Goal: Transaction & Acquisition: Obtain resource

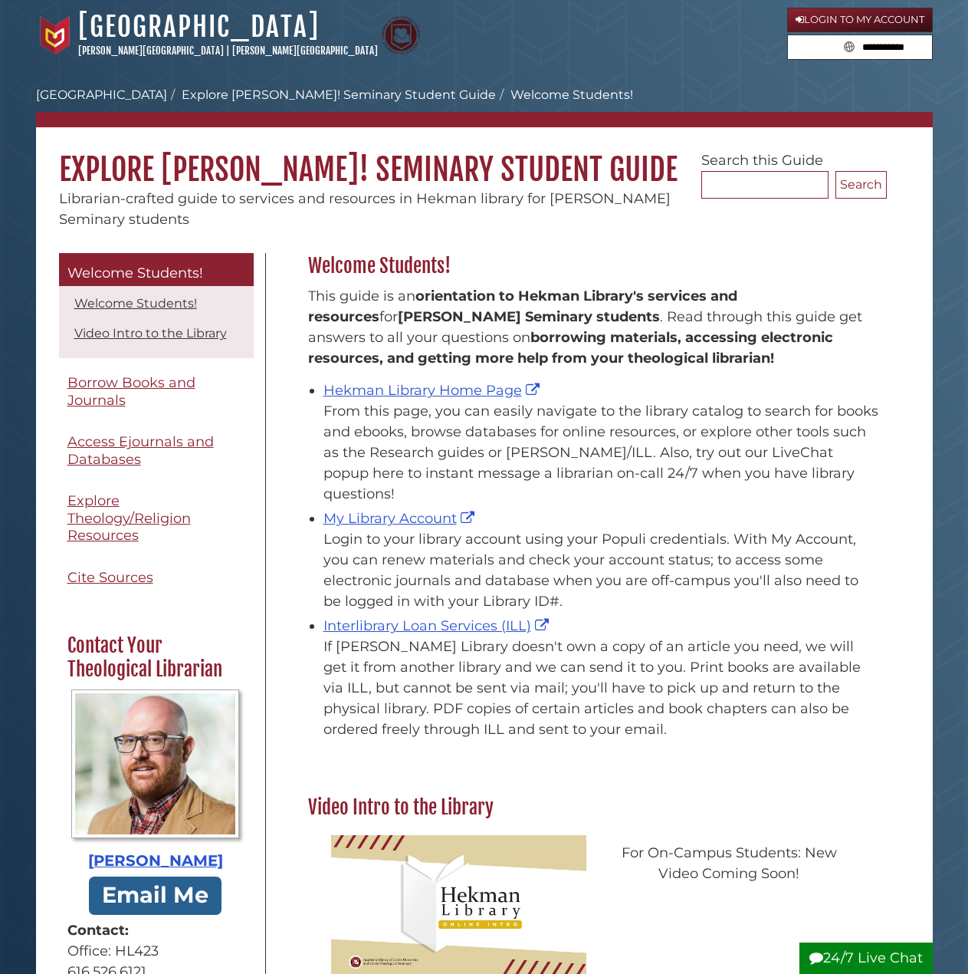
scroll to position [226, 587]
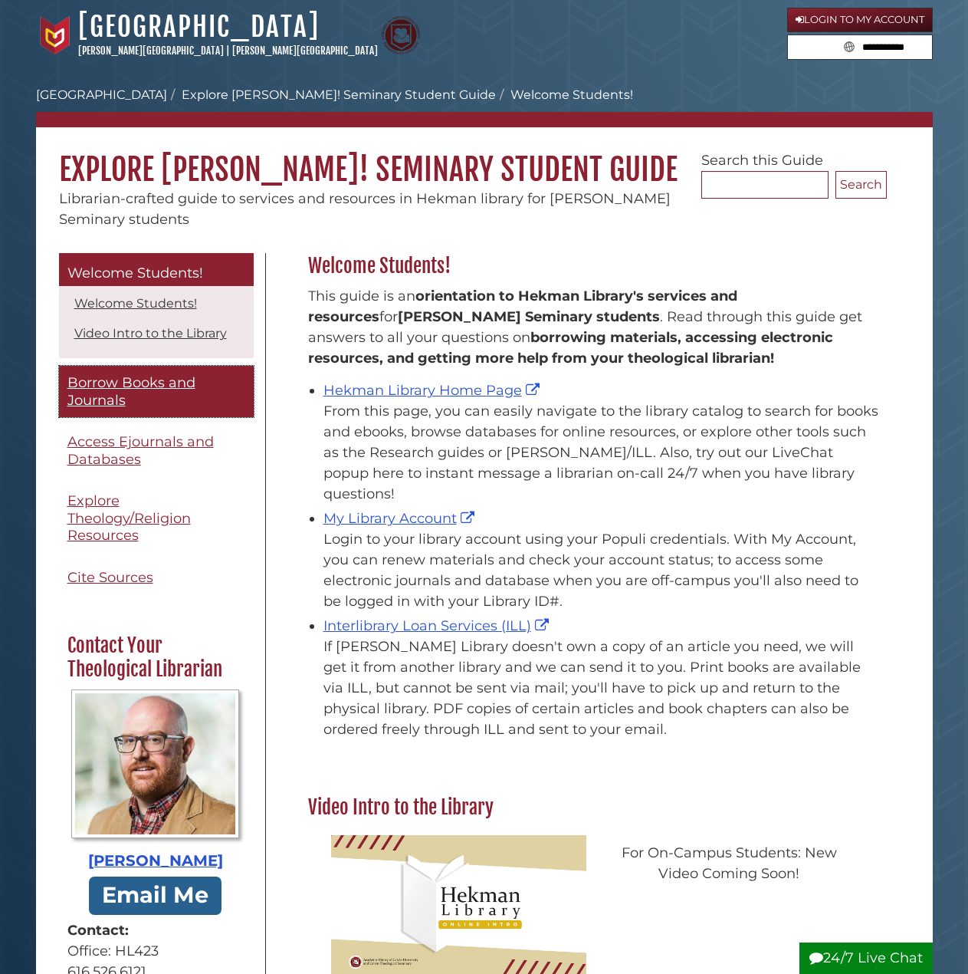
click at [211, 373] on link "Borrow Books and Journals" at bounding box center [156, 391] width 195 height 51
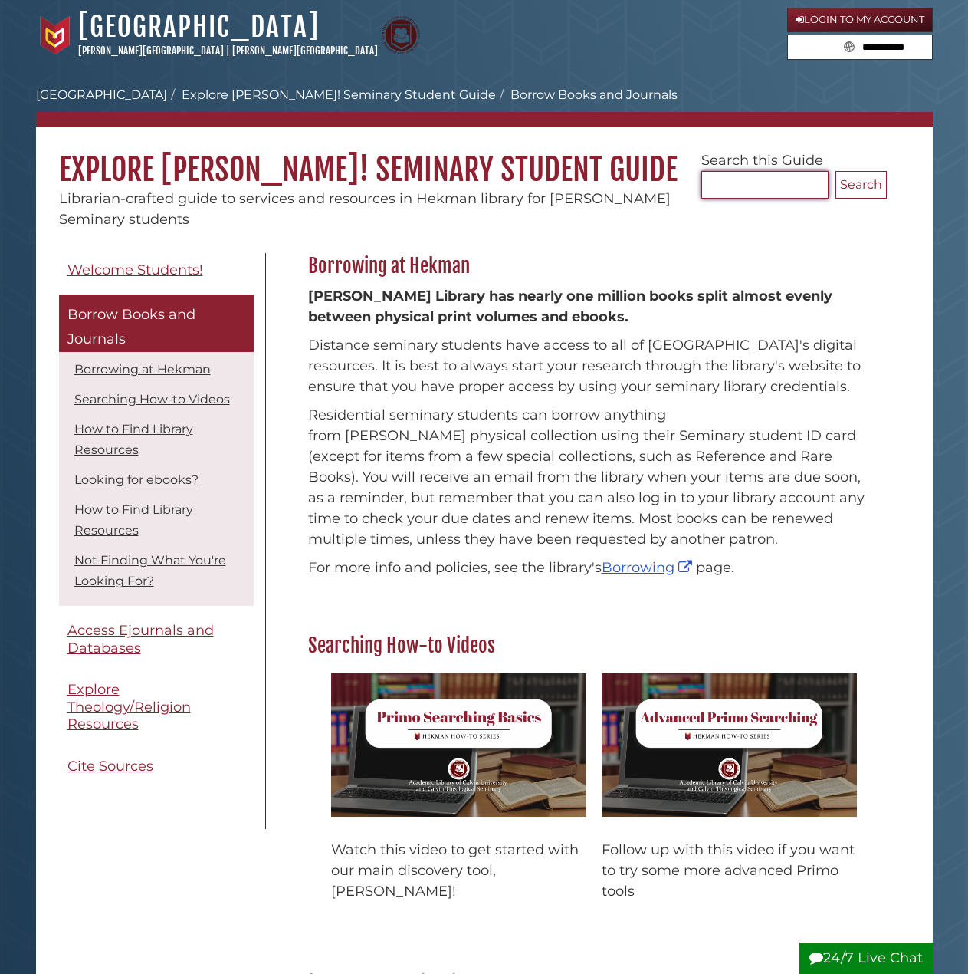
click at [755, 191] on input "Search..." at bounding box center [765, 185] width 127 height 28
click at [824, 21] on link "Login to My Account" at bounding box center [860, 20] width 146 height 25
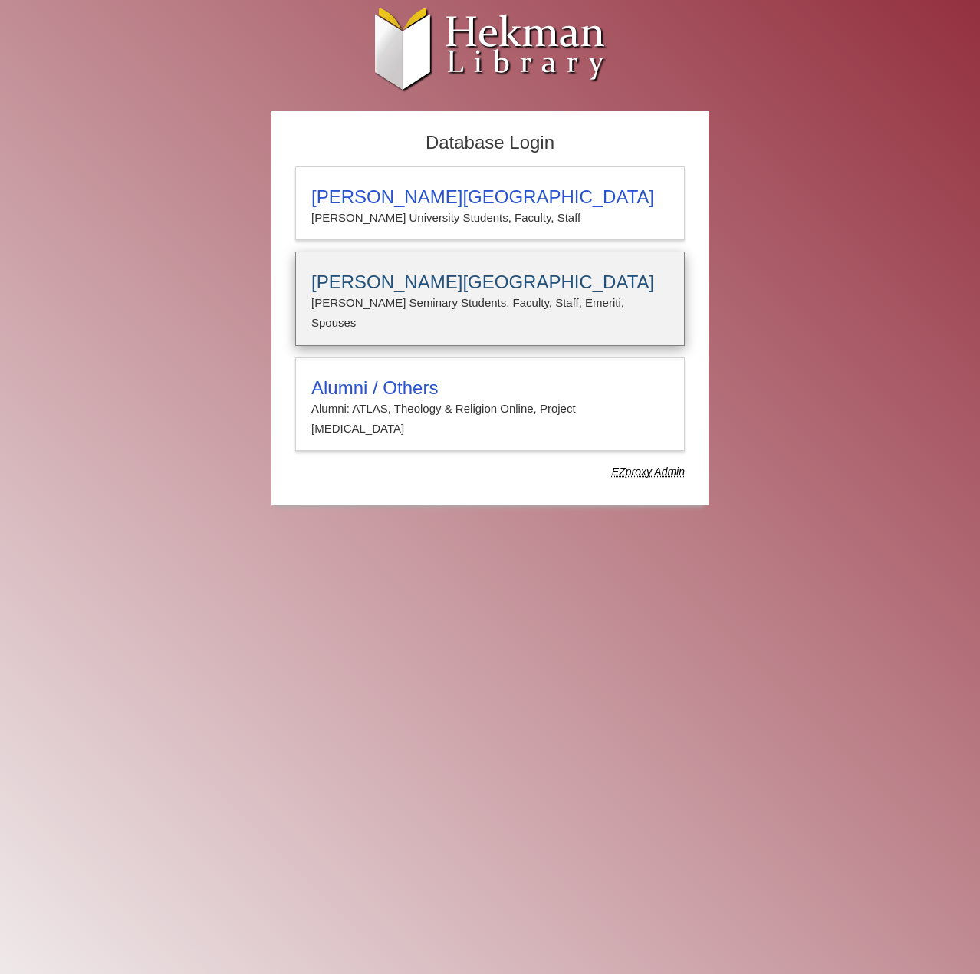
type input "**********"
click at [439, 303] on p "Calvin Seminary Students, Faculty, Staff, Emeriti, Spouses" at bounding box center [489, 313] width 357 height 41
